Goal: Information Seeking & Learning: Learn about a topic

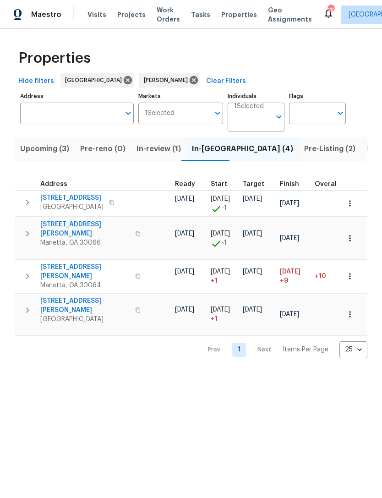
scroll to position [0, 119]
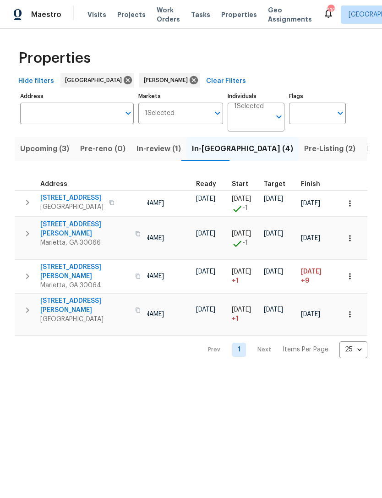
click at [305, 152] on span "Pre-Listing (2)" at bounding box center [330, 149] width 51 height 13
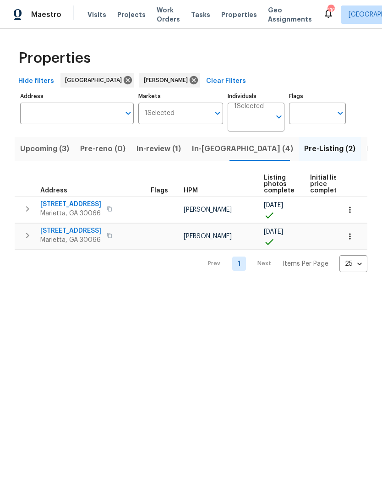
click at [81, 233] on span "692 Suholden Cir" at bounding box center [70, 231] width 61 height 9
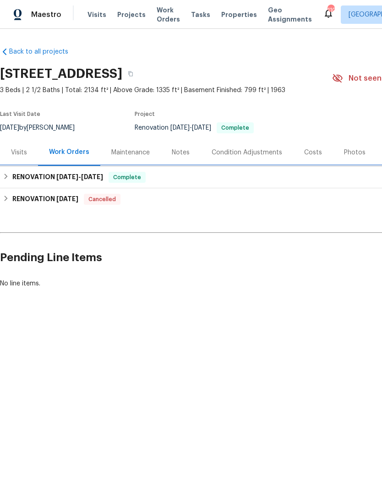
click at [196, 179] on div "RENOVATION 8/4/25 - 9/15/25 Complete" at bounding box center [259, 177] width 513 height 11
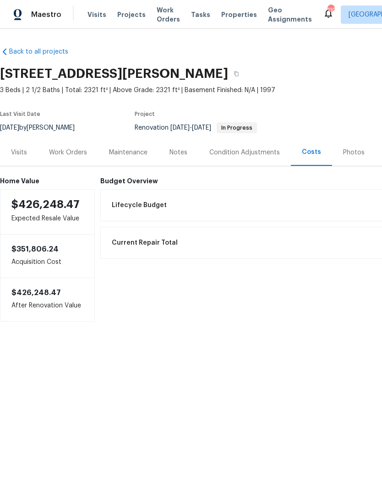
click at [67, 151] on div "Work Orders" at bounding box center [68, 152] width 38 height 9
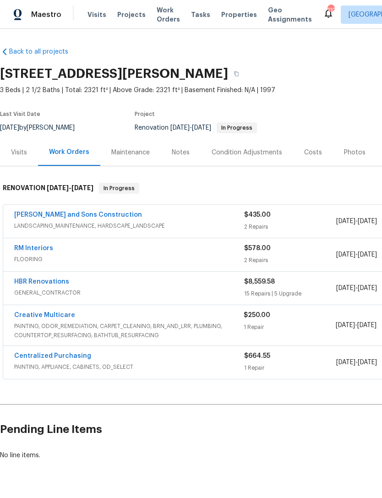
click at [47, 279] on link "HBR Renovations" at bounding box center [41, 282] width 55 height 6
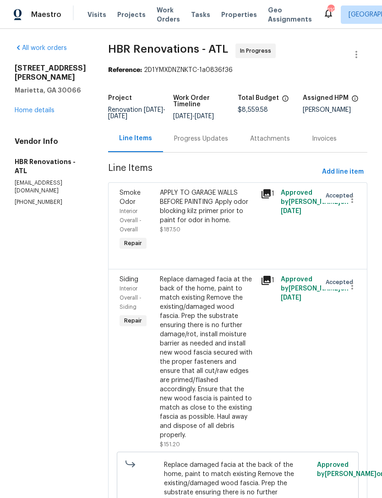
click at [205, 144] on div "Progress Updates" at bounding box center [201, 138] width 54 height 9
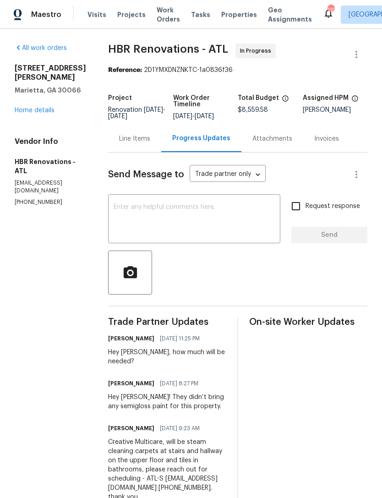
click at [199, 226] on textarea at bounding box center [194, 220] width 161 height 32
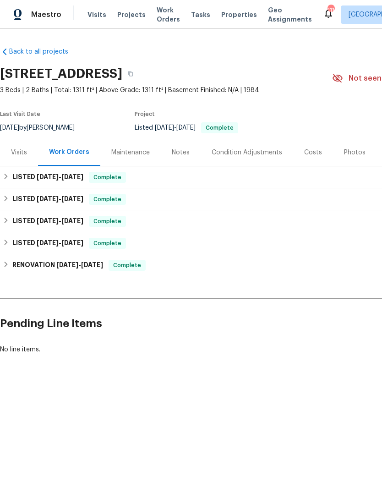
click at [28, 155] on div "Visits" at bounding box center [19, 152] width 38 height 27
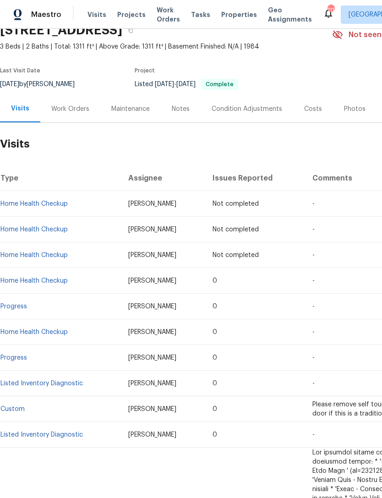
scroll to position [44, 0]
click at [182, 113] on div "Notes" at bounding box center [181, 109] width 18 height 9
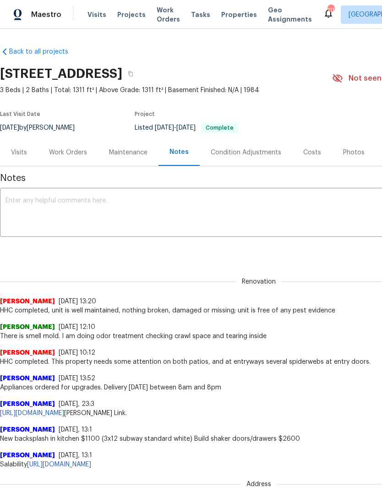
click at [310, 151] on div "Costs" at bounding box center [313, 152] width 18 height 9
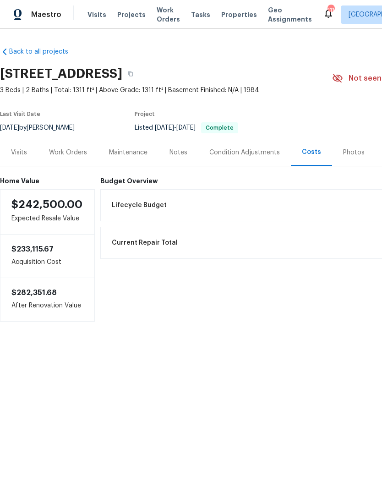
click at [18, 159] on div "Visits" at bounding box center [19, 152] width 38 height 27
